Goal: Information Seeking & Learning: Learn about a topic

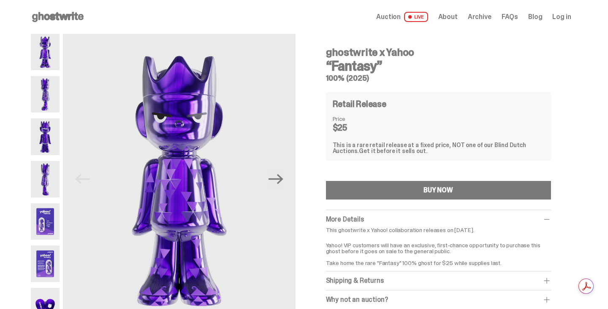
click at [49, 223] on img at bounding box center [45, 221] width 29 height 36
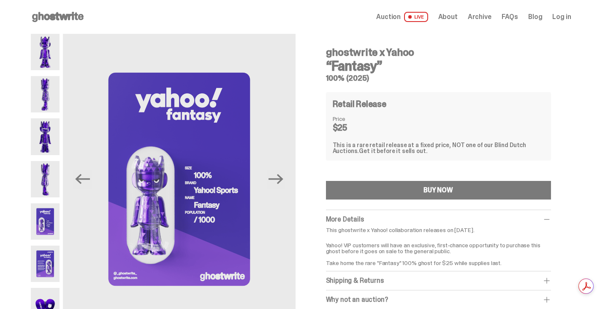
click at [50, 256] on img at bounding box center [45, 264] width 29 height 36
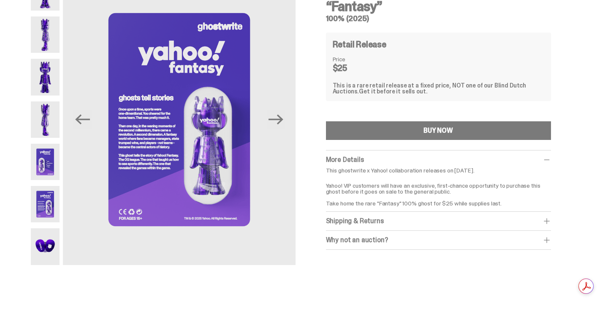
scroll to position [61, 0]
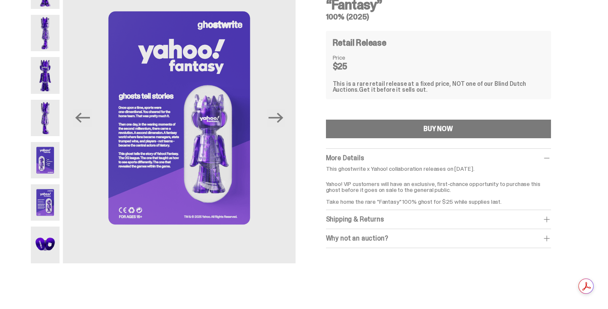
click at [44, 237] on img at bounding box center [45, 244] width 29 height 36
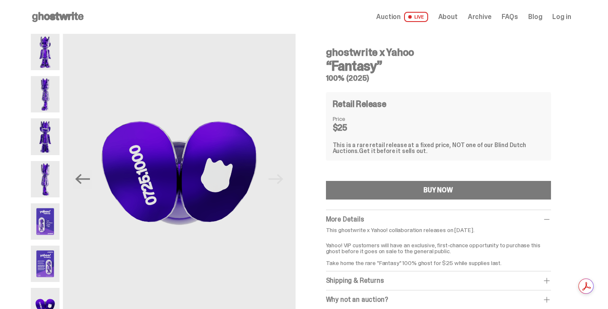
click at [42, 67] on img at bounding box center [45, 52] width 29 height 36
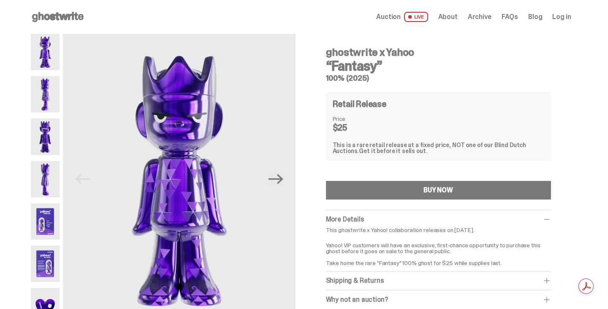
click at [50, 101] on img at bounding box center [45, 94] width 29 height 36
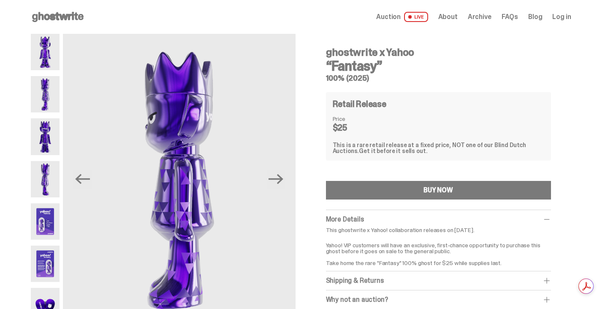
click at [50, 135] on img at bounding box center [45, 136] width 29 height 36
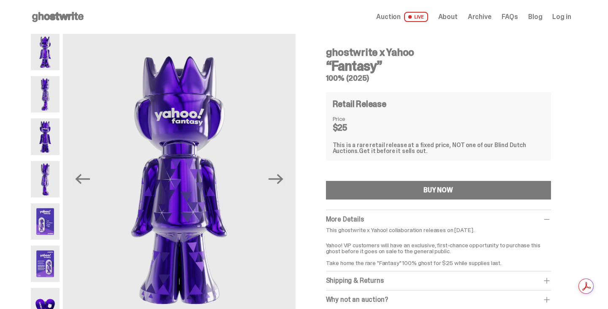
click at [48, 177] on img at bounding box center [45, 179] width 29 height 36
